Goal: Task Accomplishment & Management: Use online tool/utility

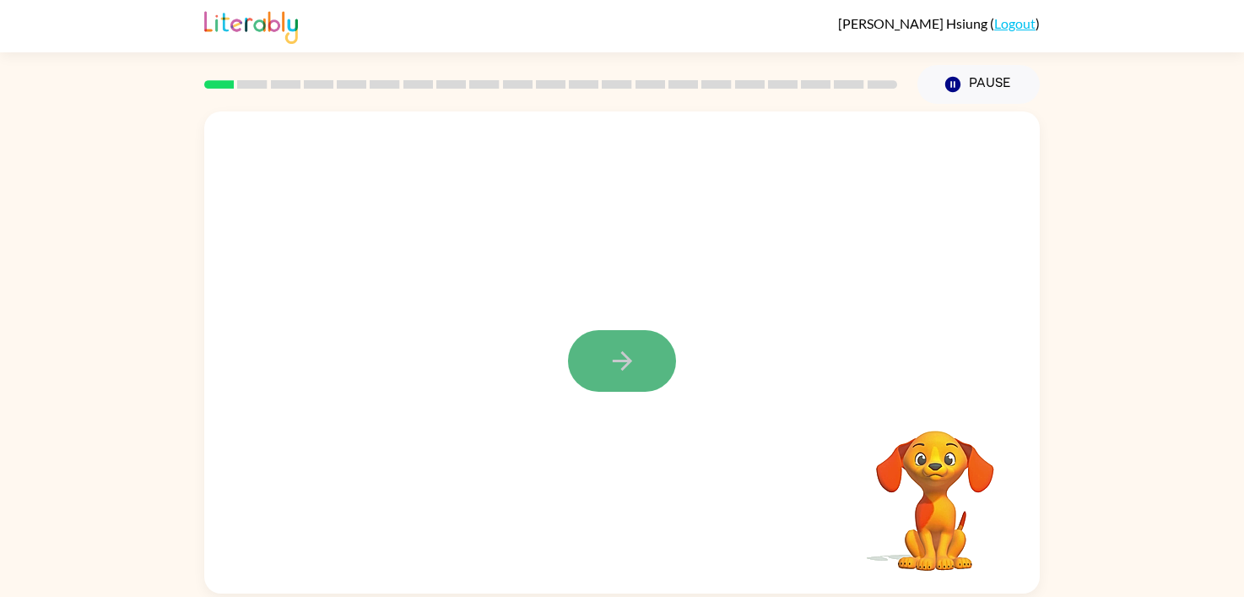
click at [611, 356] on icon "button" at bounding box center [623, 361] width 30 height 30
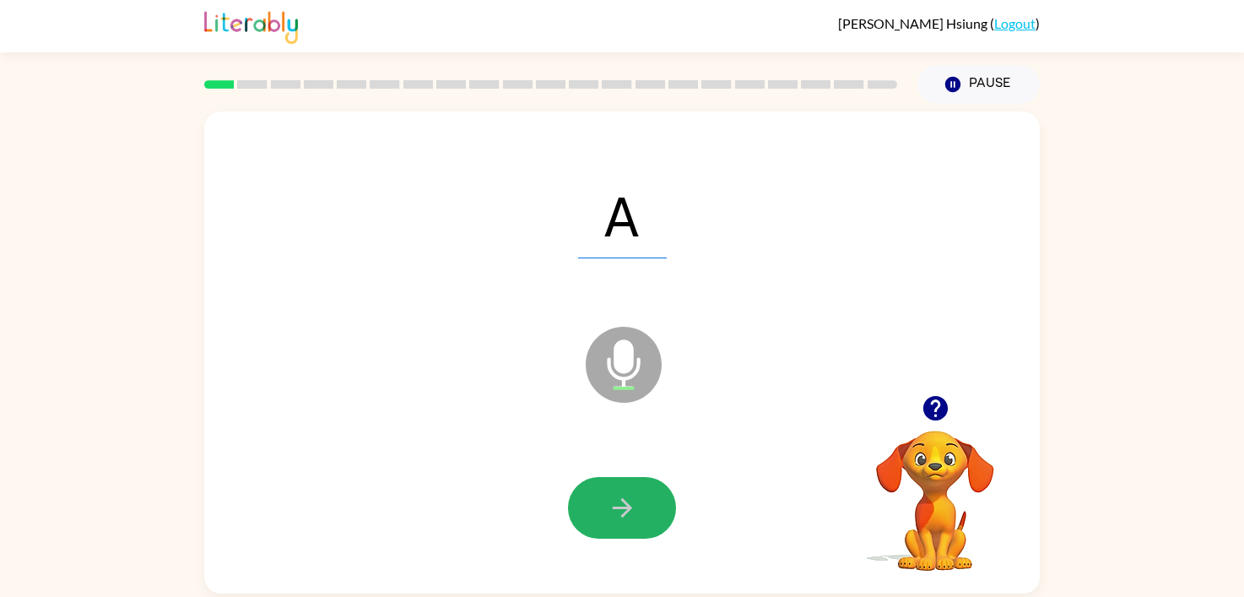
click at [636, 498] on icon "button" at bounding box center [623, 508] width 30 height 30
click at [519, 431] on div "h Microphone The Microphone is here when it is your turn to talk" at bounding box center [622, 352] width 836 height 482
click at [590, 501] on button "button" at bounding box center [622, 508] width 108 height 62
click at [629, 519] on icon "button" at bounding box center [623, 508] width 30 height 30
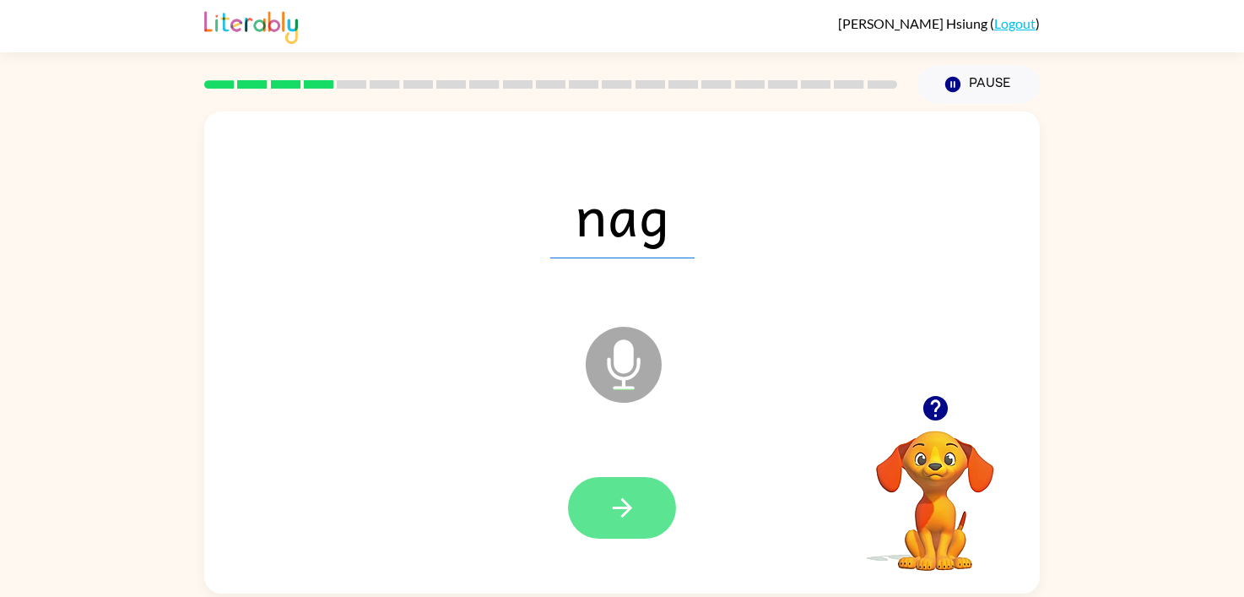
click at [609, 507] on icon "button" at bounding box center [623, 508] width 30 height 30
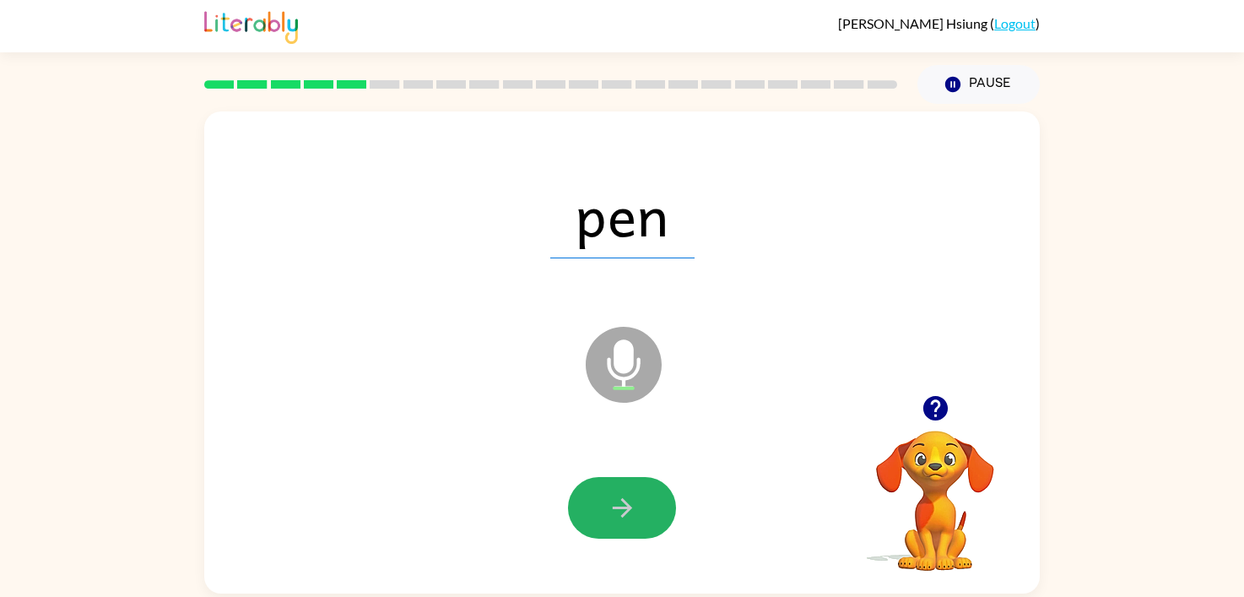
click at [601, 500] on button "button" at bounding box center [622, 508] width 108 height 62
click at [602, 500] on button "button" at bounding box center [622, 508] width 108 height 62
click at [602, 501] on button "button" at bounding box center [622, 508] width 108 height 62
click at [602, 503] on button "button" at bounding box center [622, 508] width 108 height 62
click at [596, 511] on button "button" at bounding box center [622, 508] width 108 height 62
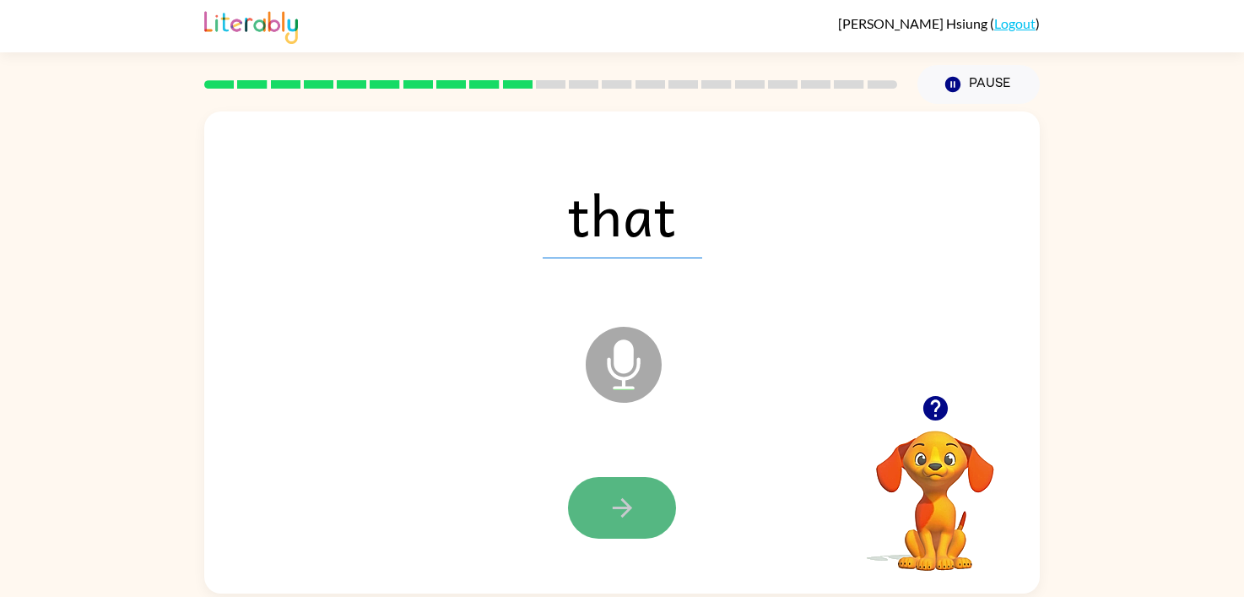
click at [596, 511] on button "button" at bounding box center [622, 508] width 108 height 62
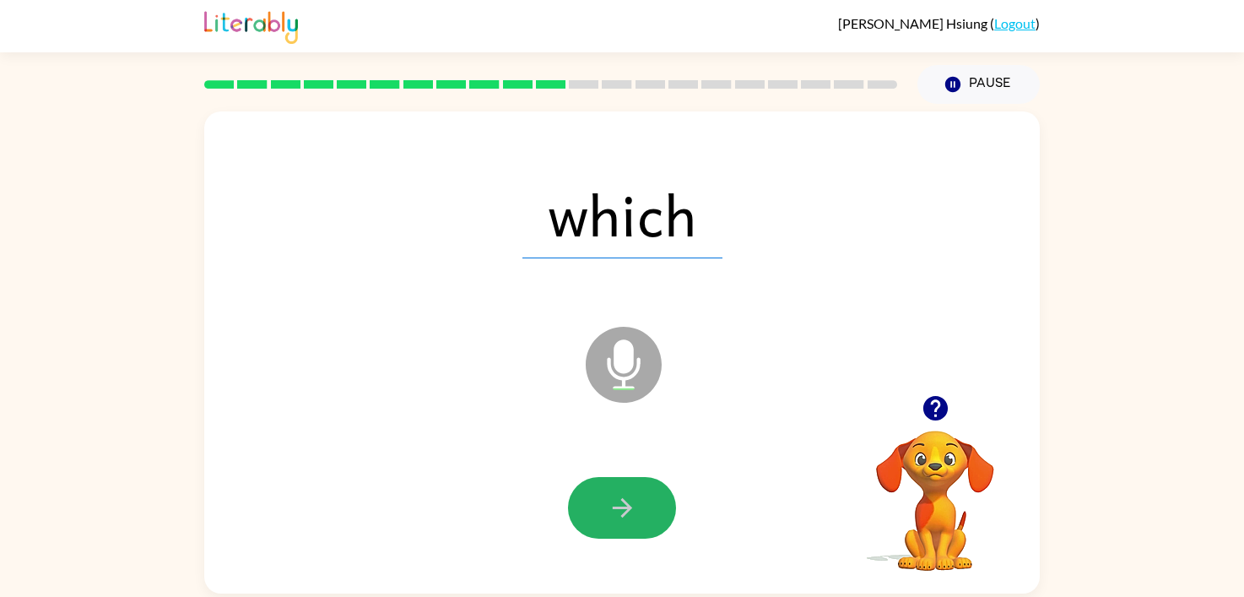
click at [596, 511] on button "button" at bounding box center [622, 508] width 108 height 62
click at [596, 506] on button "button" at bounding box center [622, 508] width 108 height 62
click at [597, 506] on button "button" at bounding box center [622, 508] width 108 height 62
click at [597, 510] on button "button" at bounding box center [622, 508] width 108 height 62
click at [591, 518] on button "button" at bounding box center [622, 508] width 108 height 62
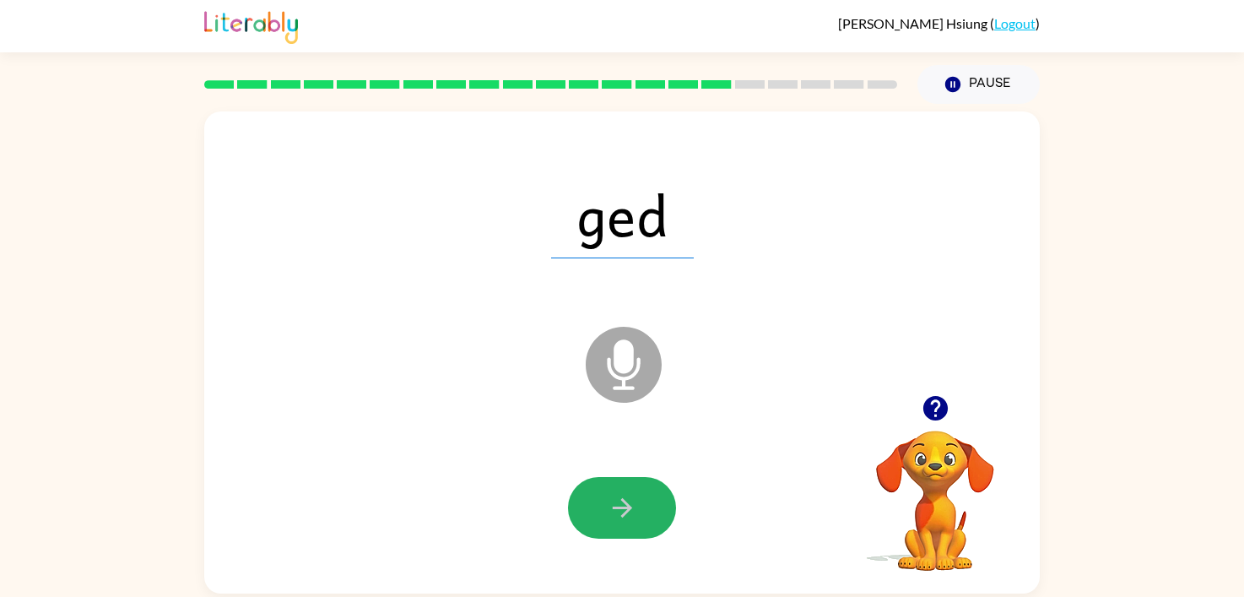
click at [591, 518] on button "button" at bounding box center [622, 508] width 108 height 62
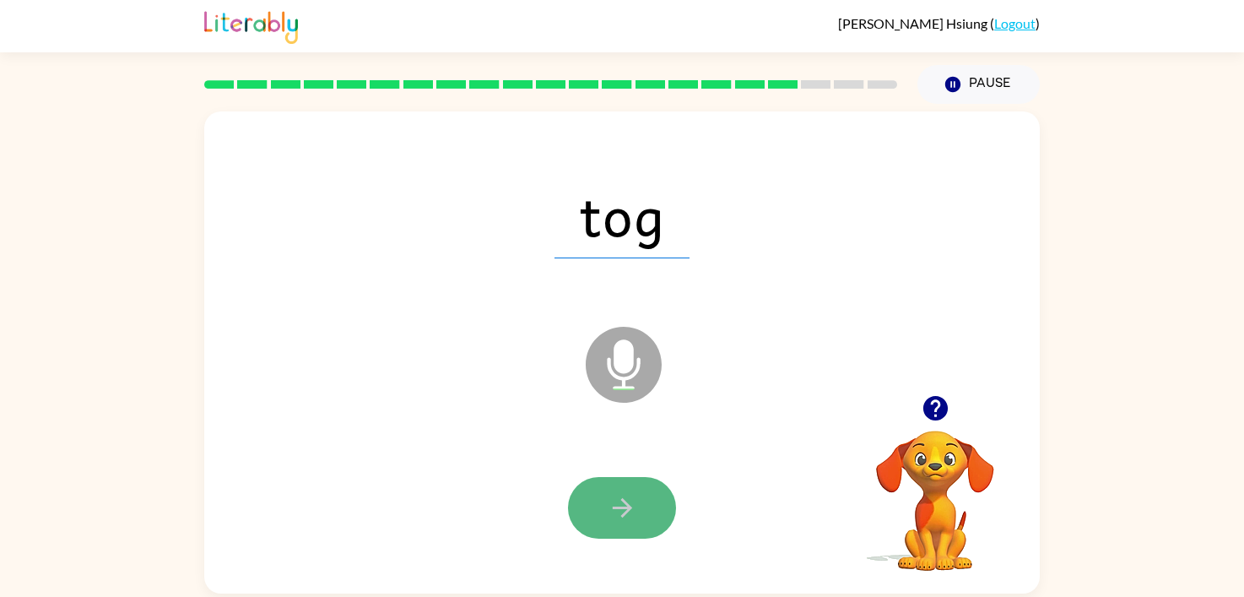
click at [591, 515] on button "button" at bounding box center [622, 508] width 108 height 62
click at [605, 507] on button "button" at bounding box center [622, 508] width 108 height 62
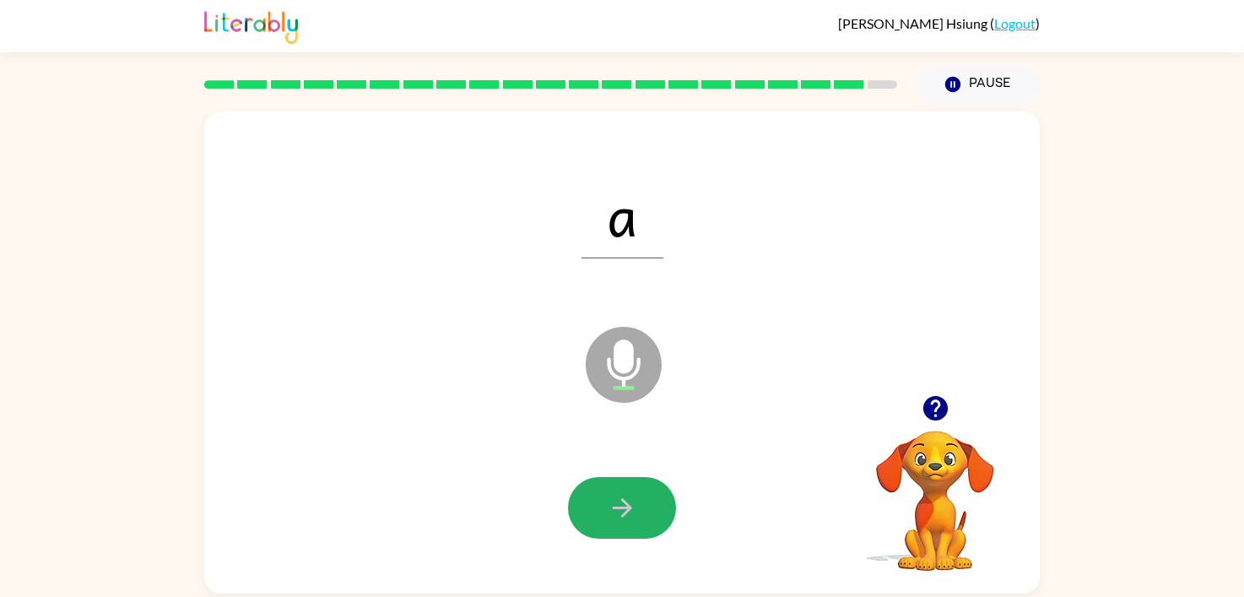
click at [605, 506] on button "button" at bounding box center [622, 508] width 108 height 62
